Goal: Task Accomplishment & Management: Complete application form

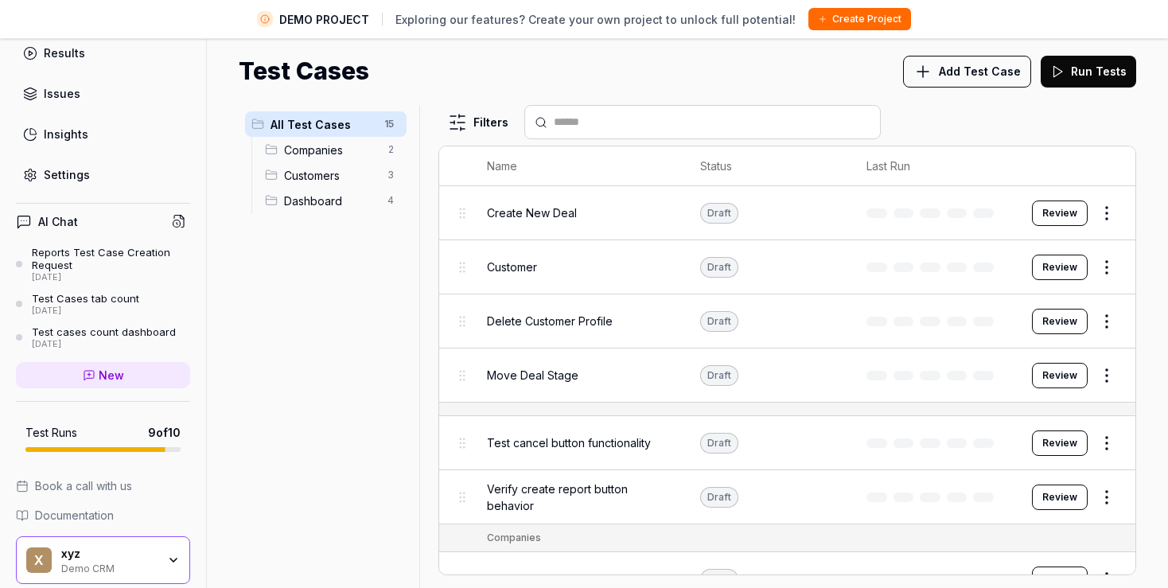
scroll to position [204, 0]
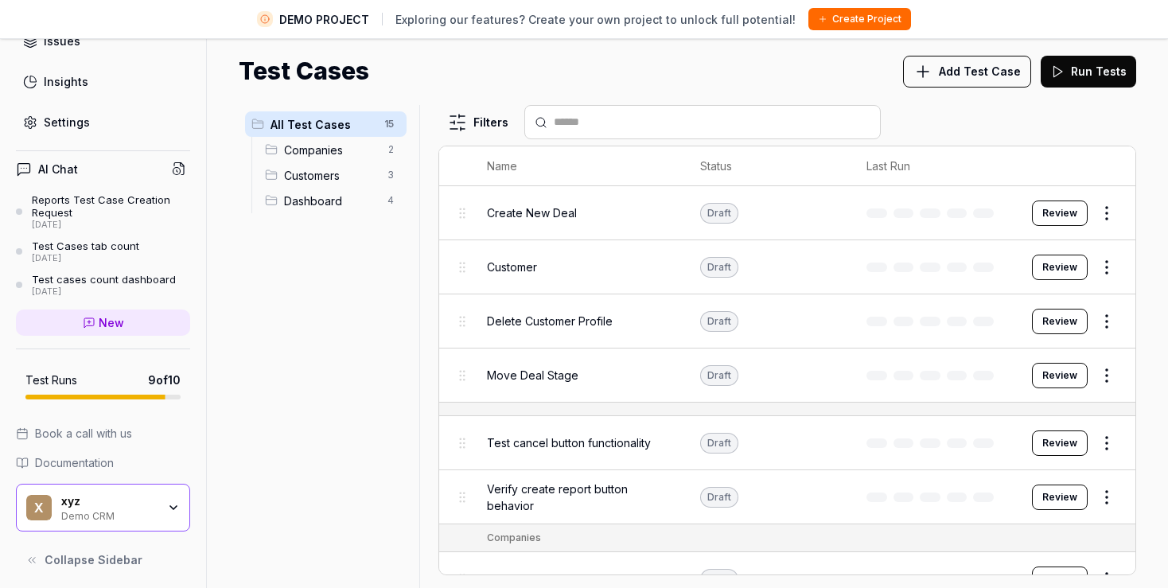
click at [84, 461] on span "Documentation" at bounding box center [74, 462] width 79 height 17
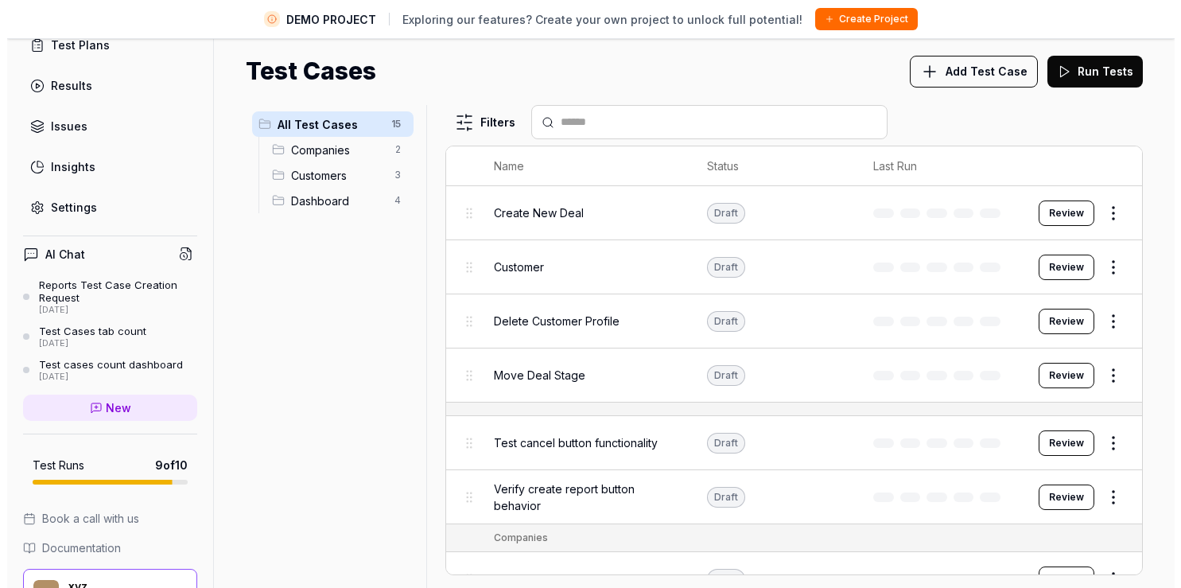
scroll to position [91, 0]
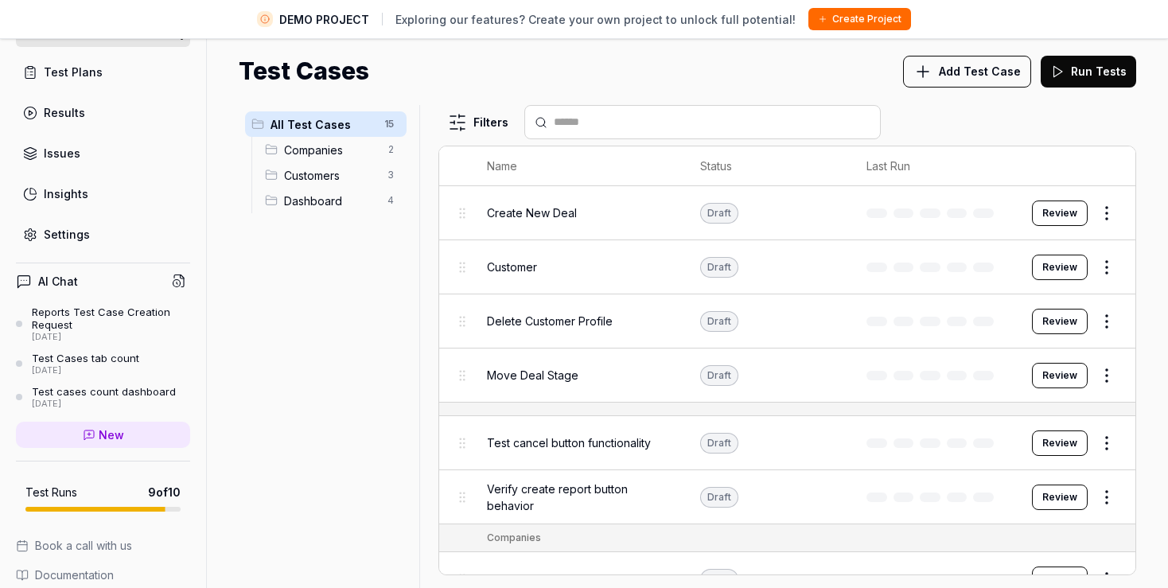
click at [68, 227] on div "Settings" at bounding box center [67, 234] width 46 height 17
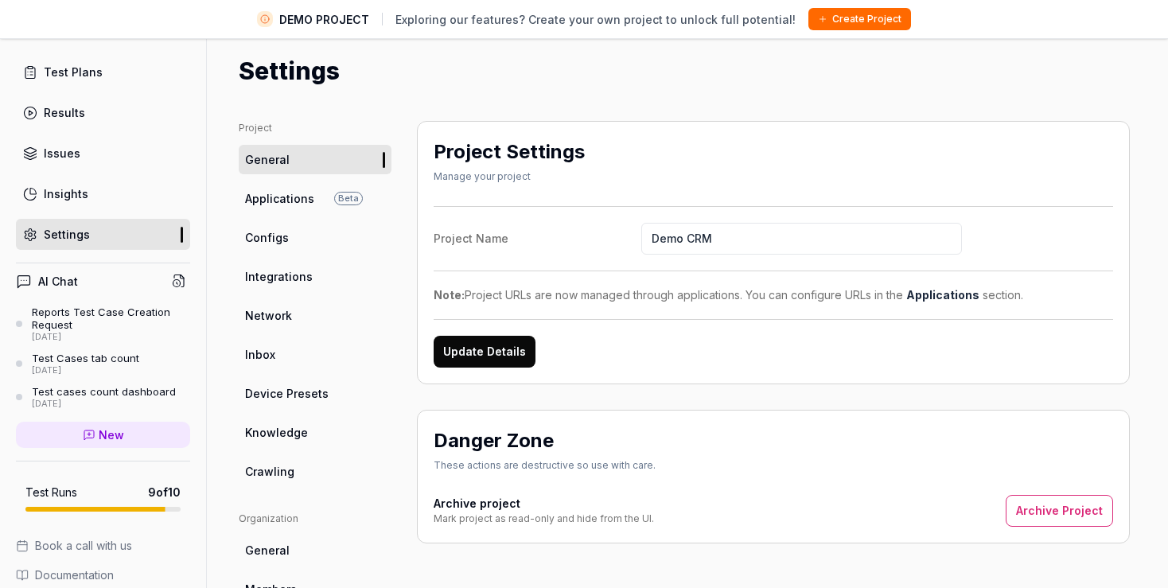
click at [278, 201] on span "Applications" at bounding box center [279, 198] width 69 height 17
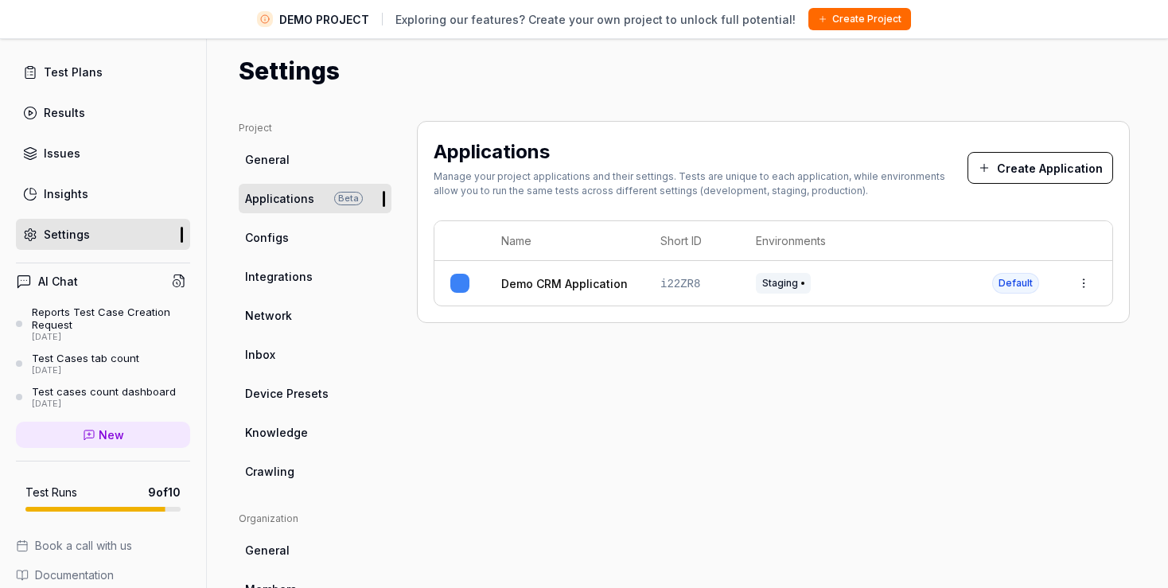
click at [1033, 168] on button "Create Application" at bounding box center [1040, 168] width 146 height 32
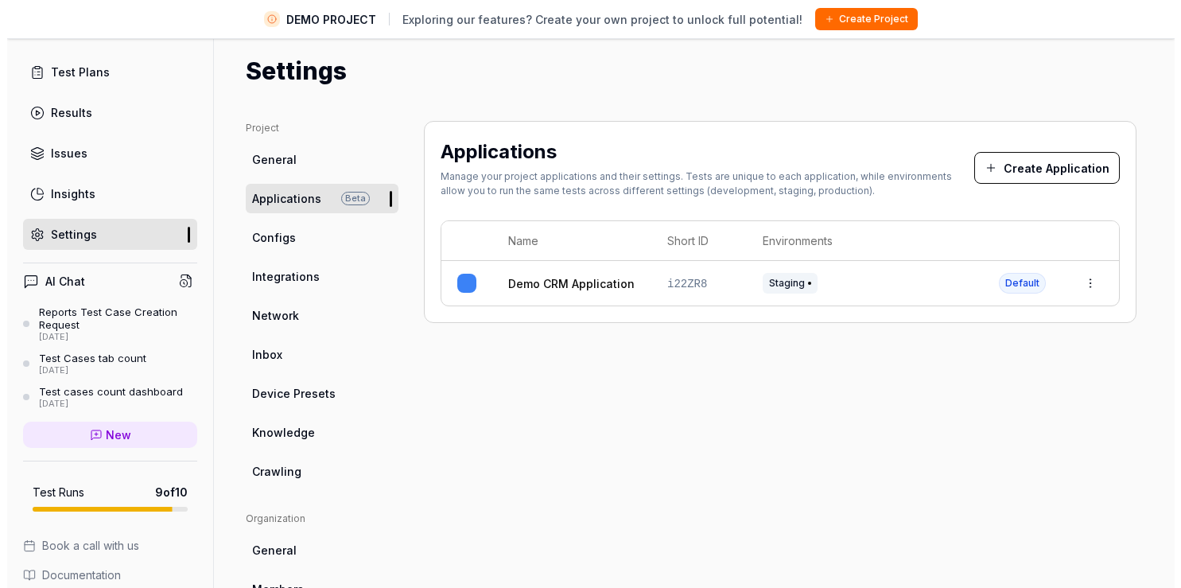
scroll to position [91, 0]
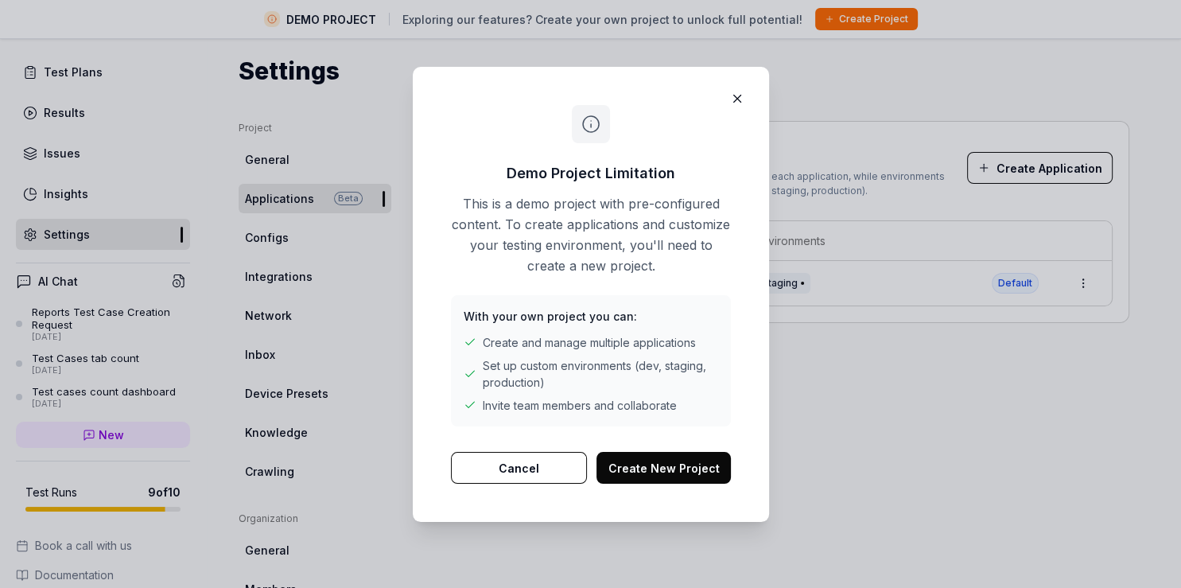
click at [663, 469] on button "Create New Project" at bounding box center [664, 468] width 134 height 32
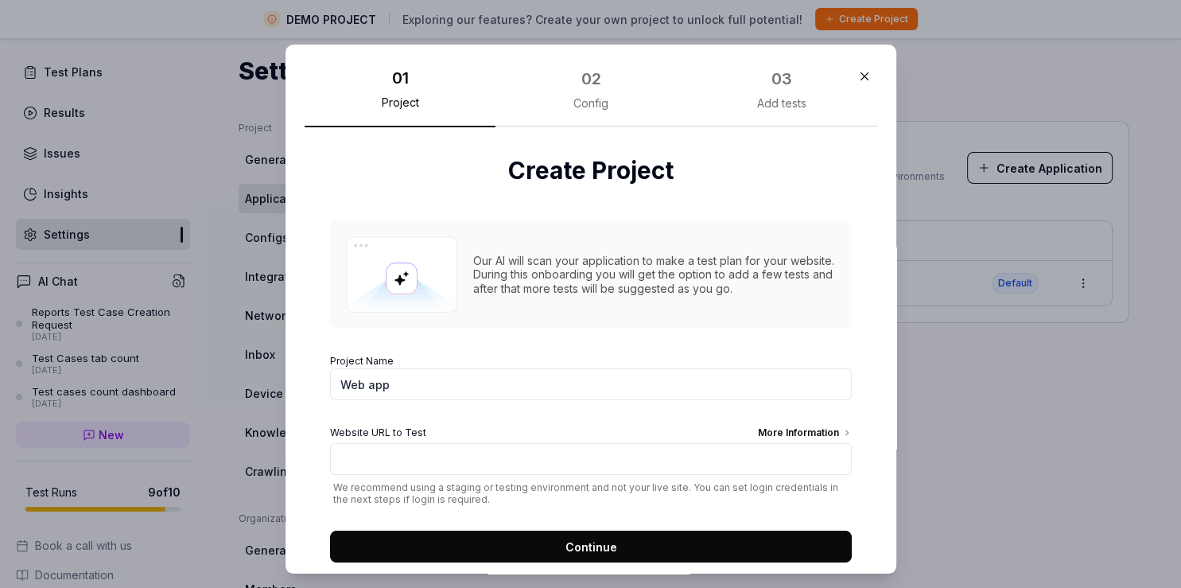
scroll to position [32, 0]
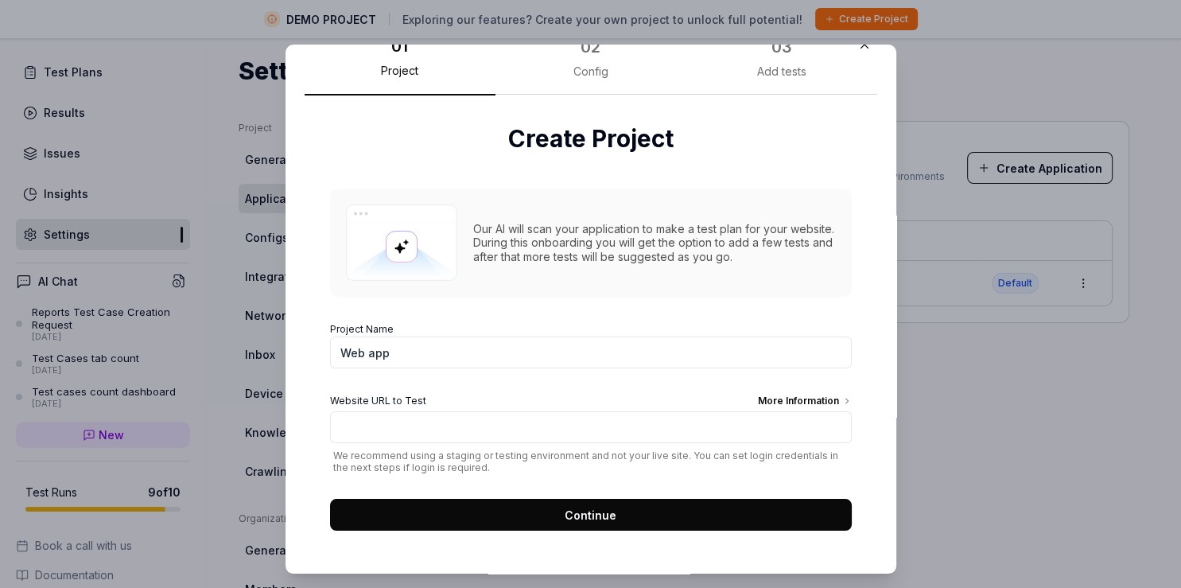
click at [603, 522] on button "Continue" at bounding box center [591, 515] width 522 height 32
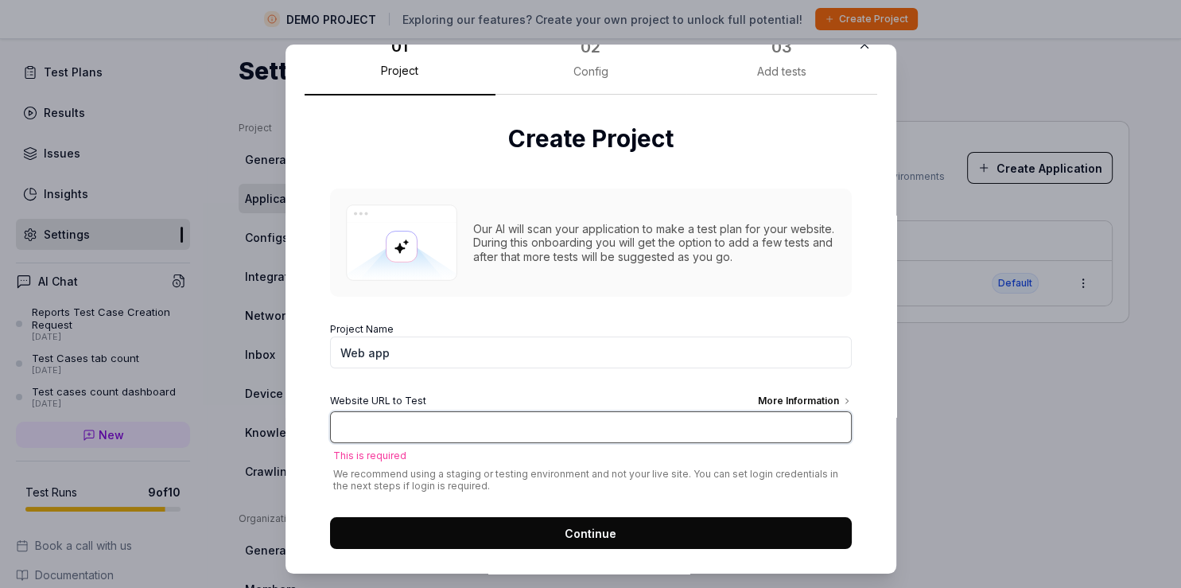
click at [452, 423] on input "Website URL to Test More Information" at bounding box center [591, 427] width 522 height 32
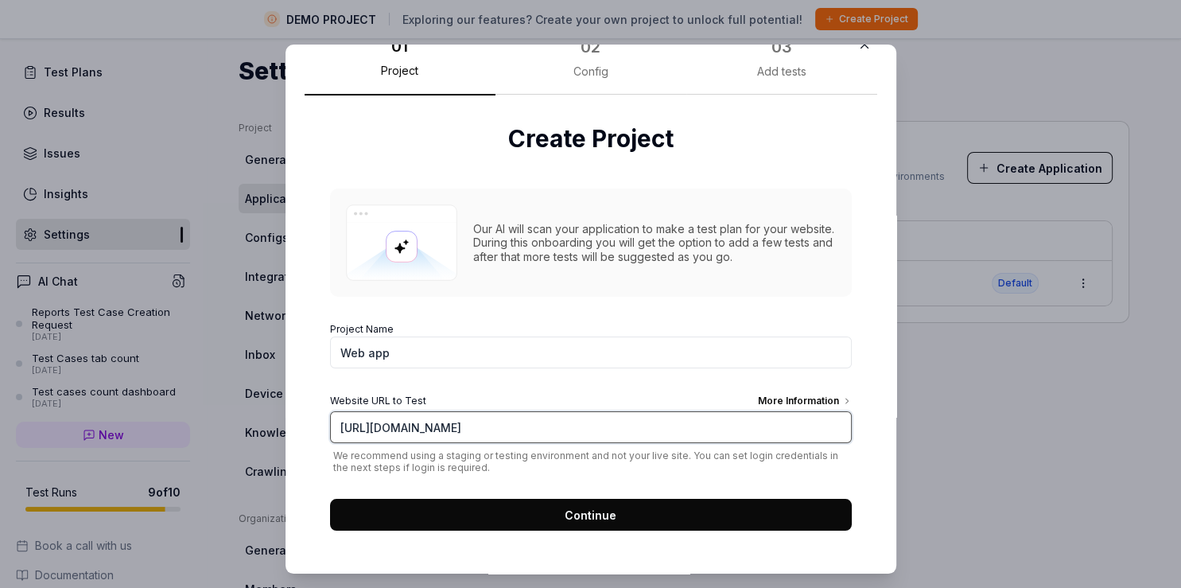
type input "[URL][DOMAIN_NAME]"
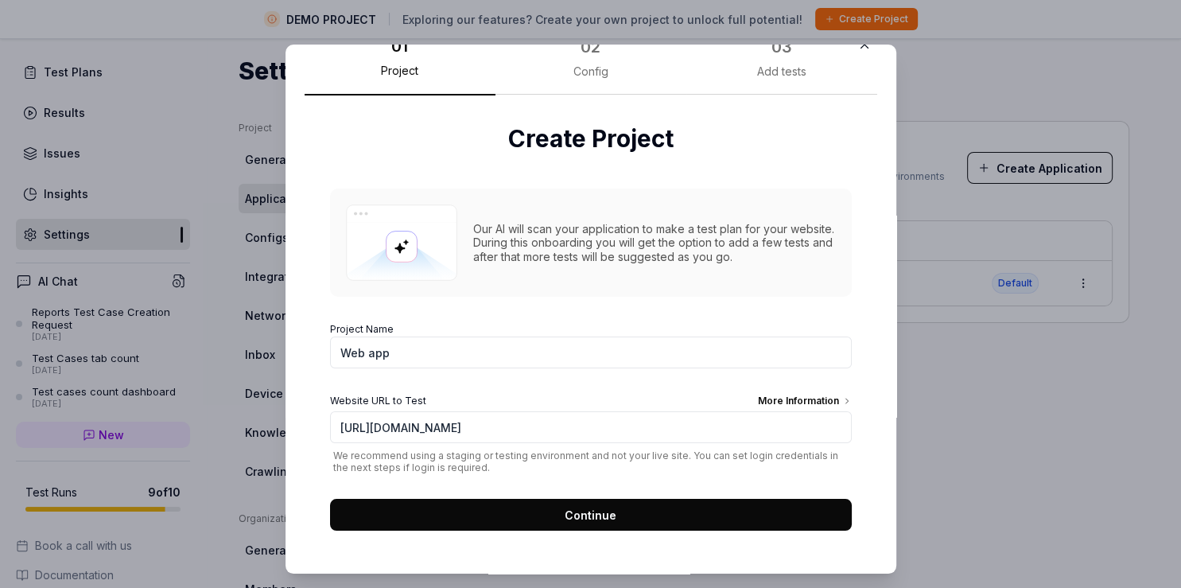
click at [577, 518] on span "Continue" at bounding box center [591, 515] width 52 height 17
